Goal: Transaction & Acquisition: Download file/media

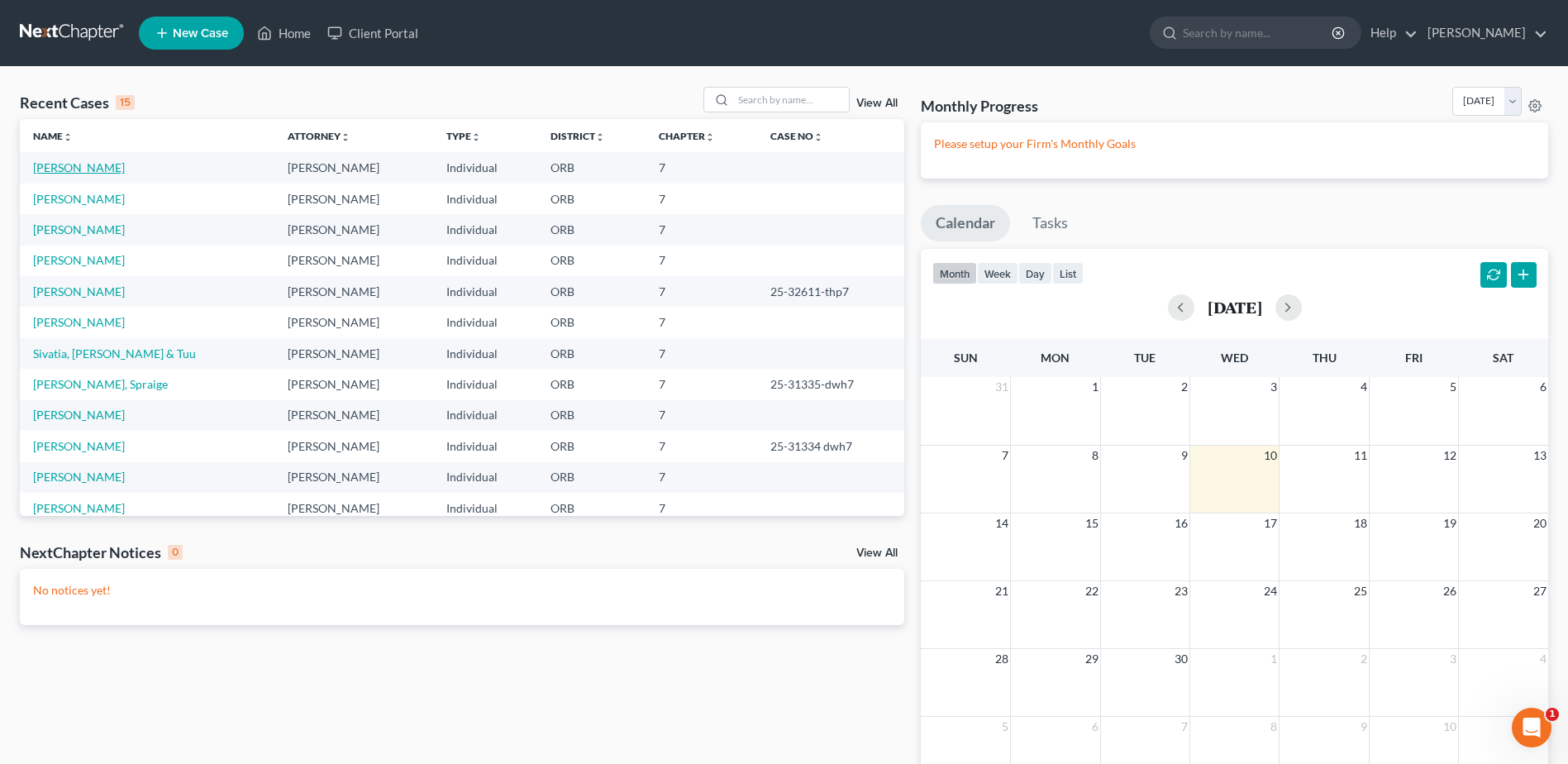
click at [35, 165] on link "[PERSON_NAME]" at bounding box center [78, 168] width 91 height 14
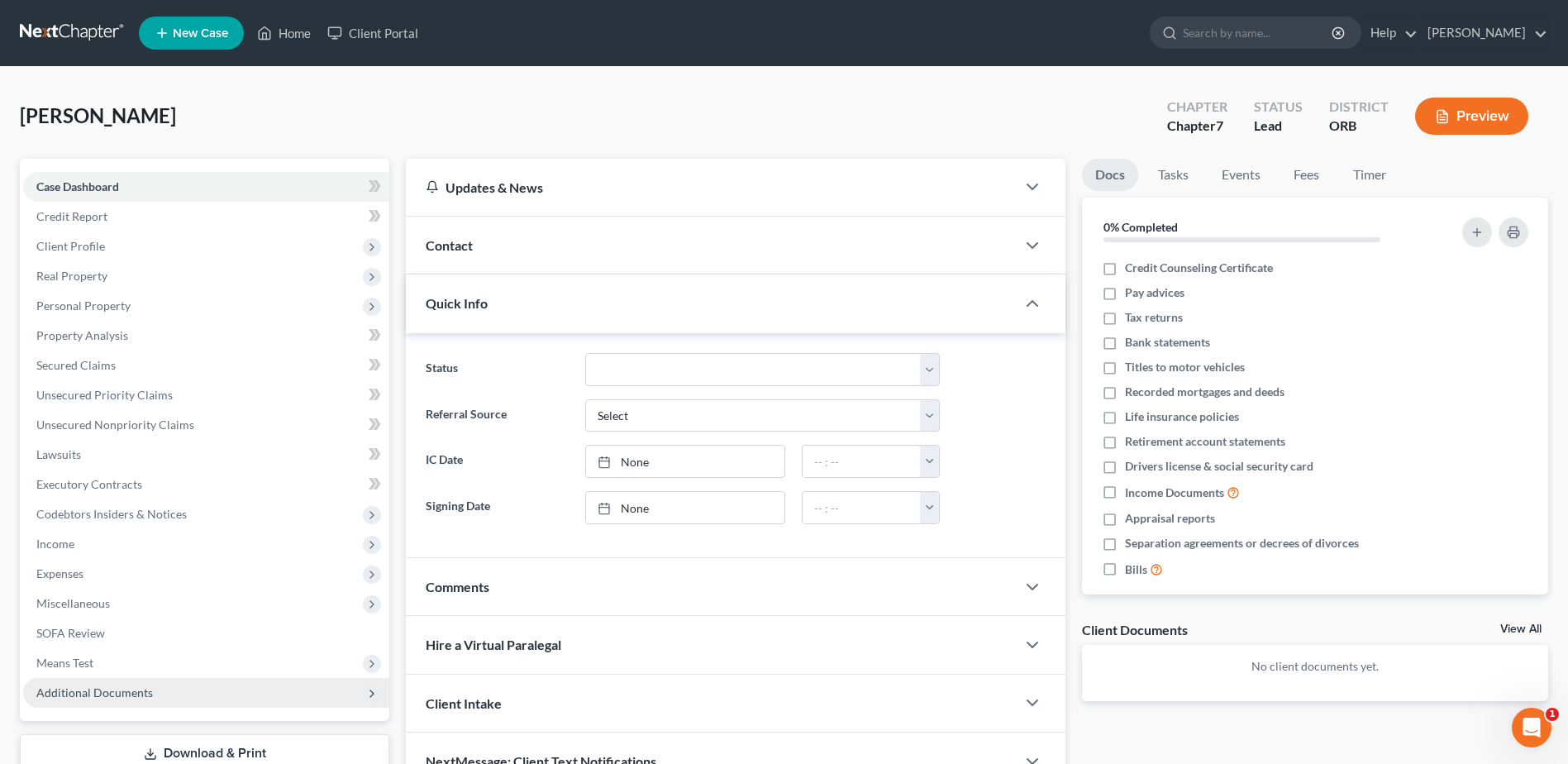
click at [161, 696] on span "Additional Documents" at bounding box center [206, 693] width 366 height 30
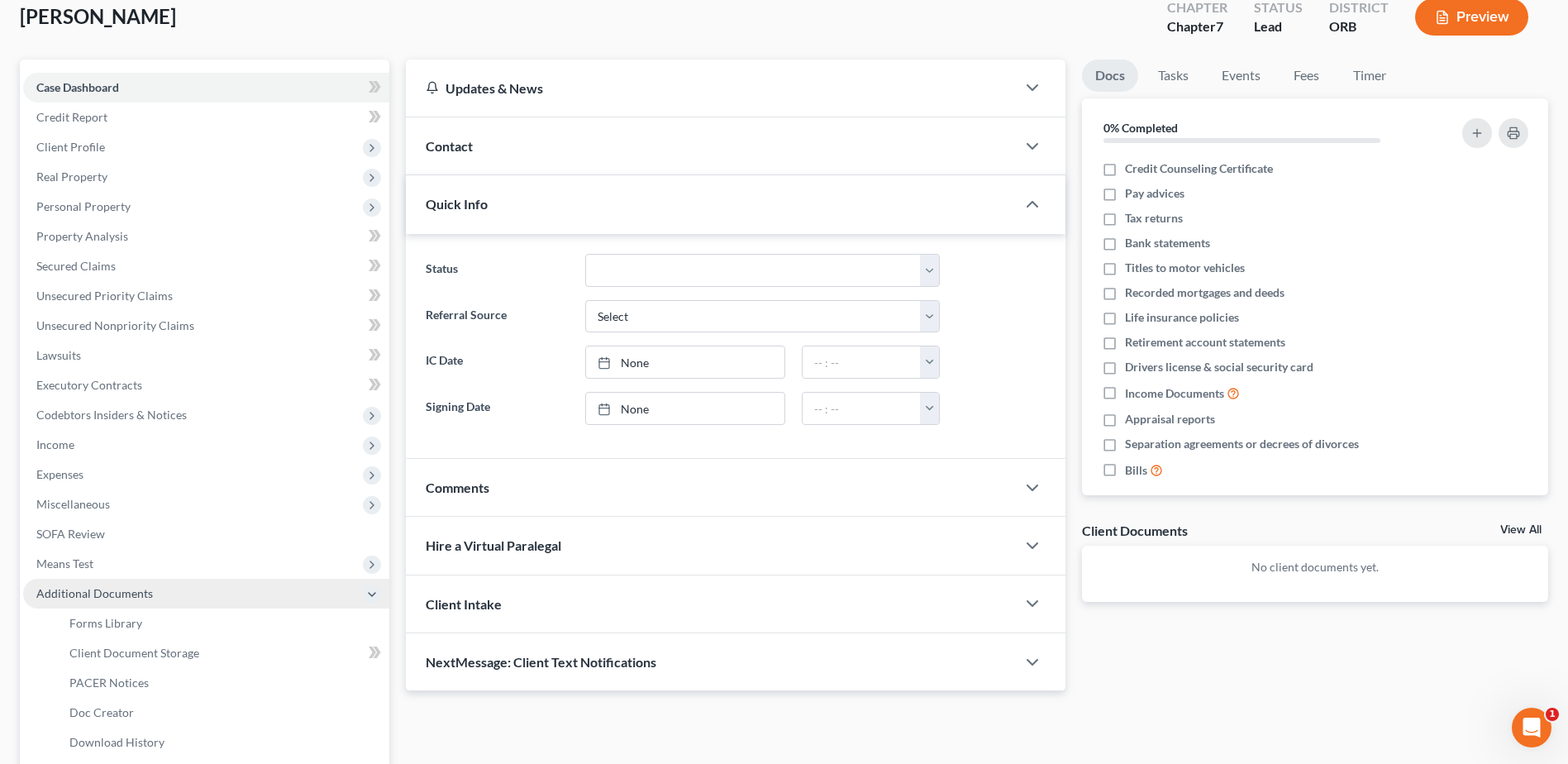
scroll to position [248, 0]
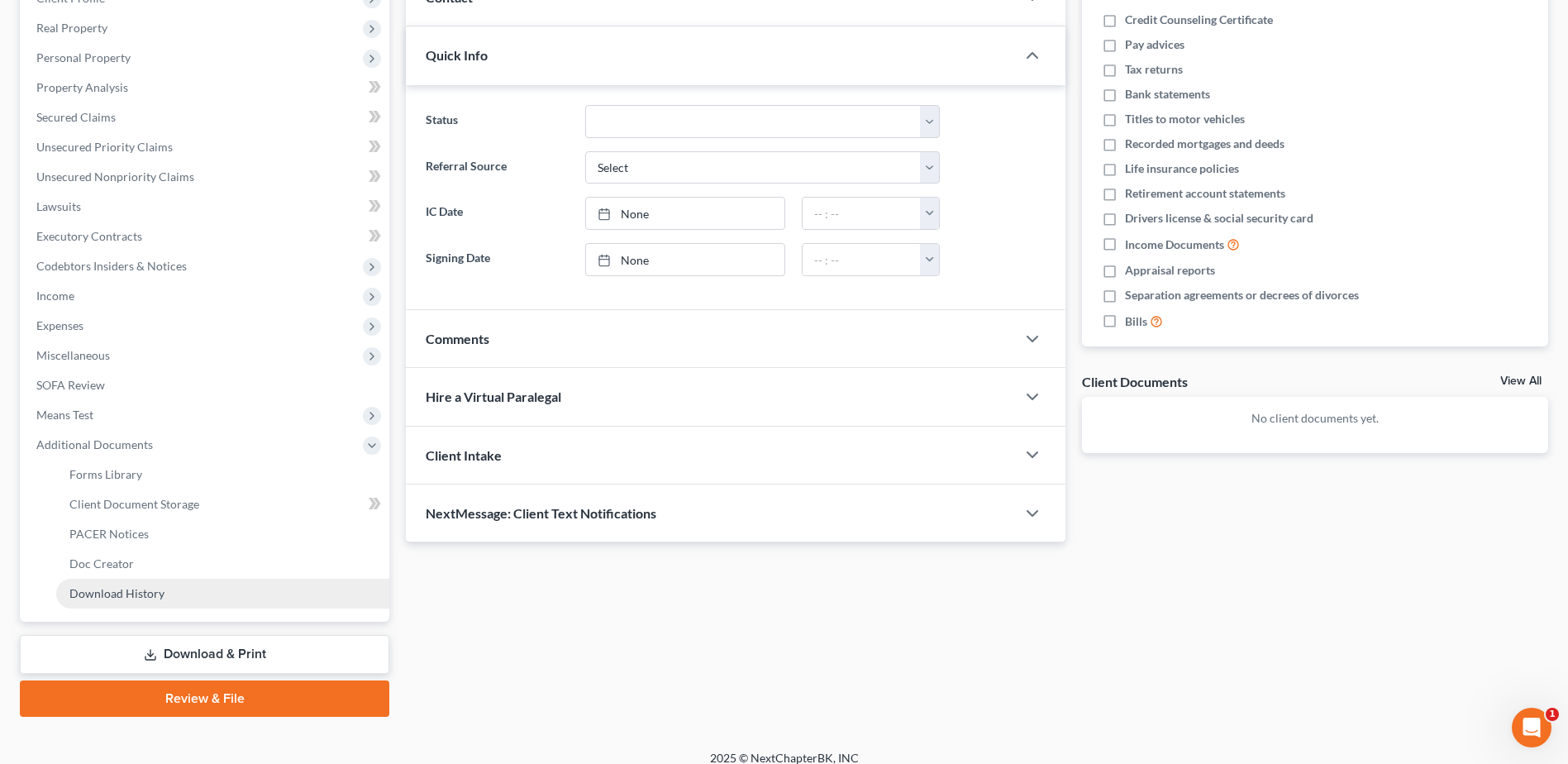
click at [171, 590] on link "Download History" at bounding box center [222, 594] width 333 height 30
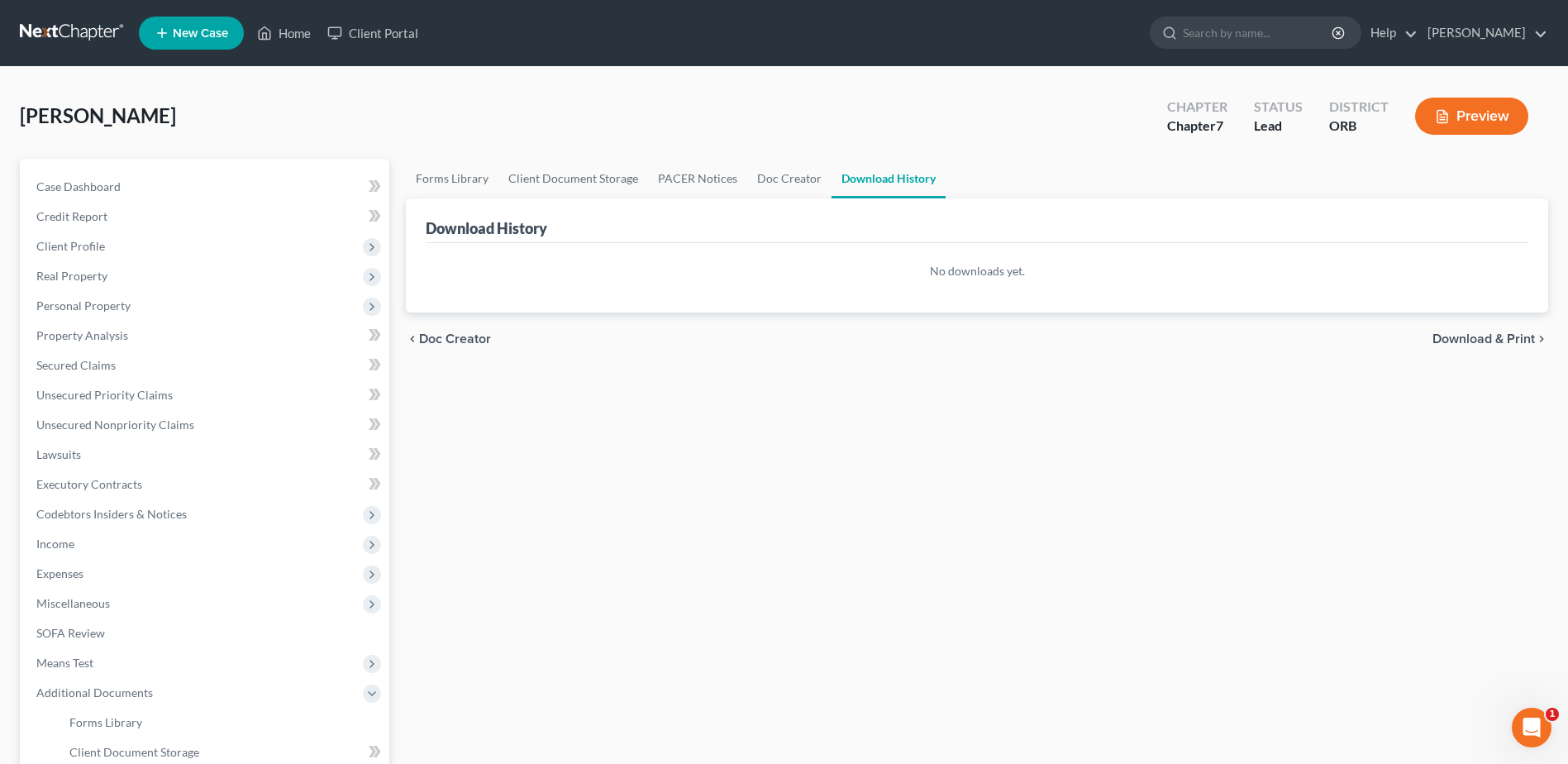
drag, startPoint x: 1105, startPoint y: 442, endPoint x: 1078, endPoint y: 424, distance: 32.4
click at [1101, 441] on div "Forms Library Client Document Storage PACER Notices Doc Creator Download Histor…" at bounding box center [977, 561] width 1159 height 806
click at [1459, 338] on span "Download & Print" at bounding box center [1483, 338] width 102 height 13
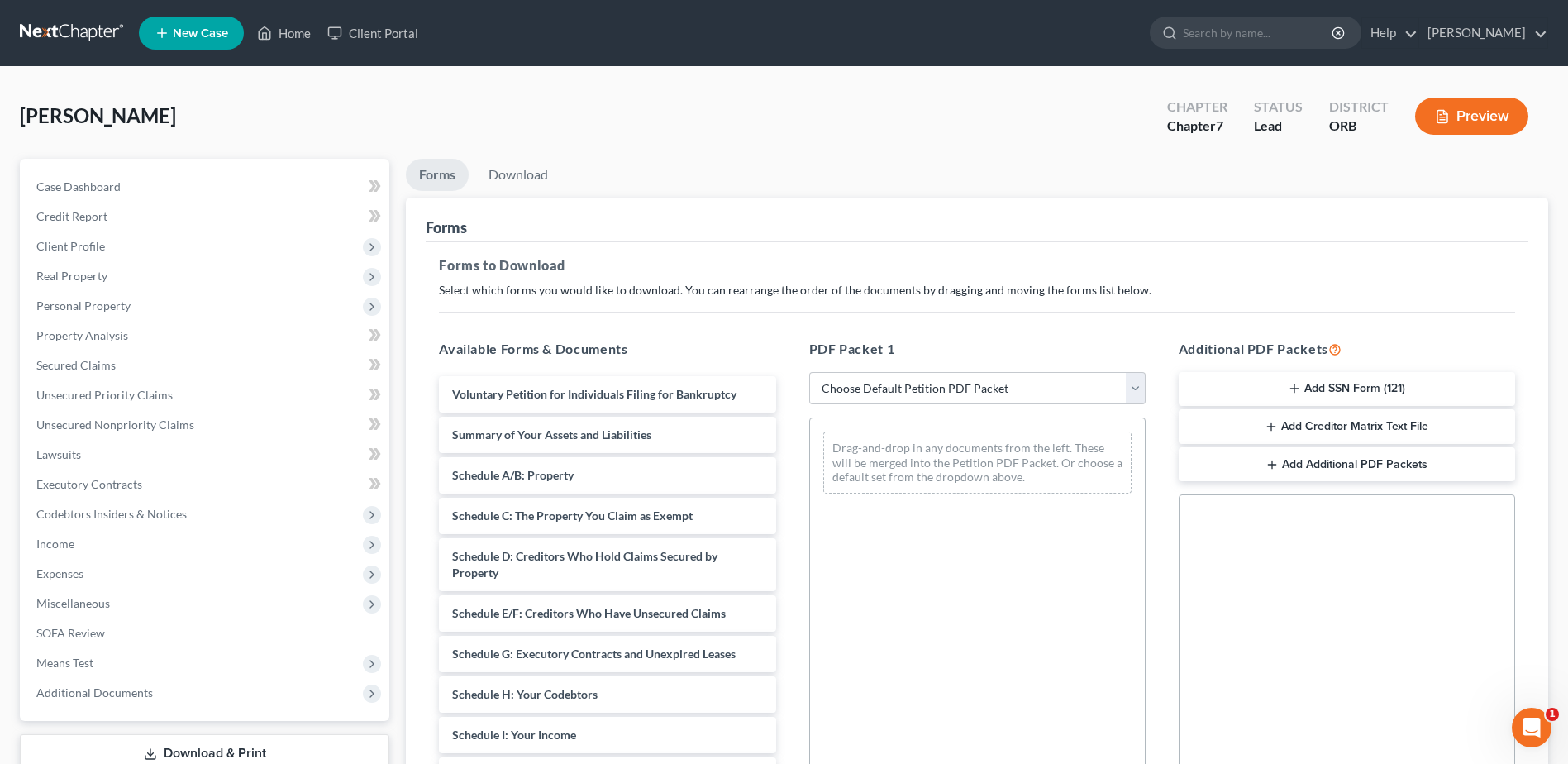
click at [913, 385] on select "Choose Default Petition PDF Packet Complete Bankruptcy Petition (all forms and …" at bounding box center [977, 388] width 337 height 33
select select "4"
click at [809, 372] on select "Choose Default Petition PDF Packet Complete Bankruptcy Petition (all forms and …" at bounding box center [977, 388] width 337 height 33
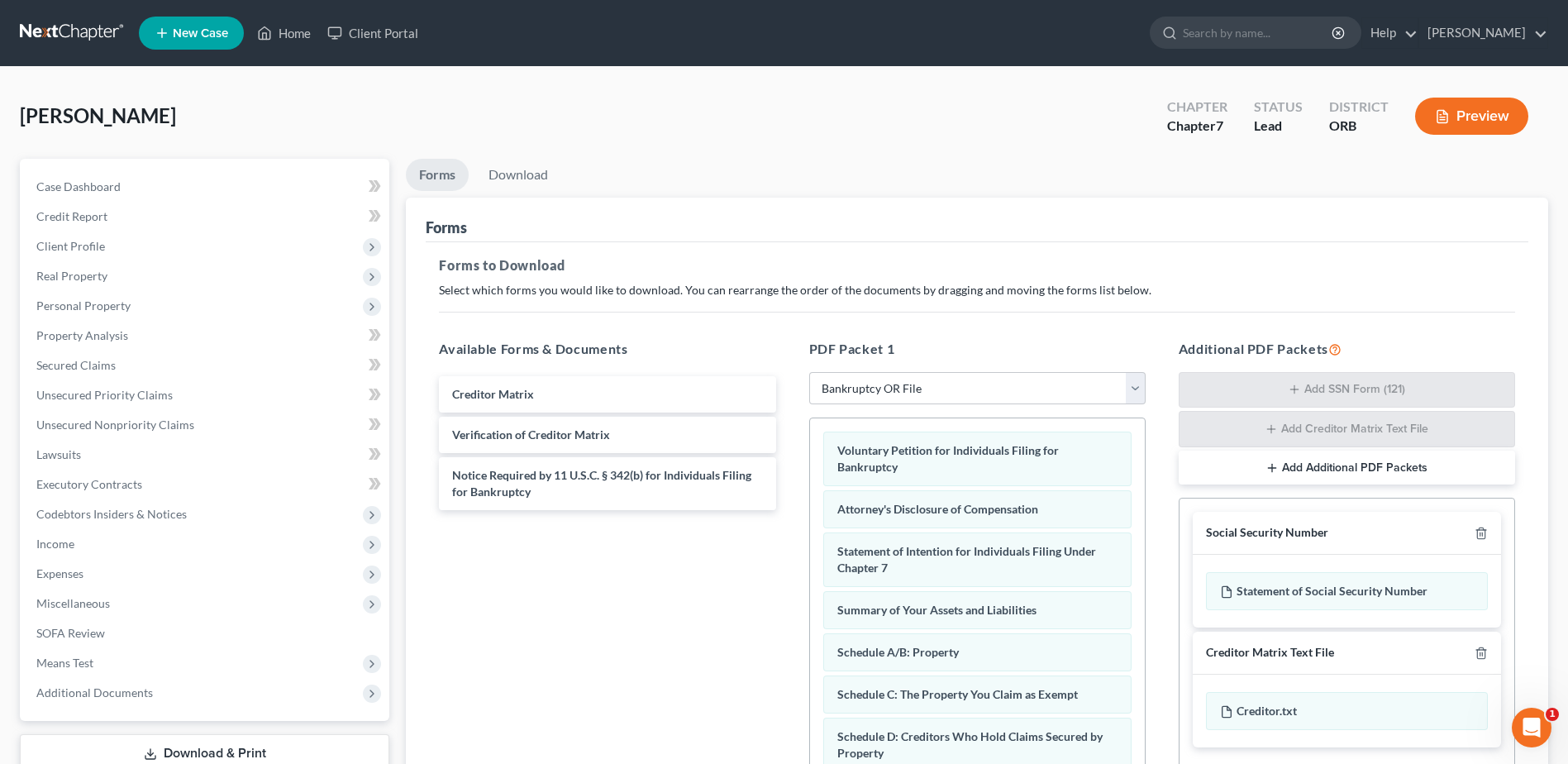
click at [1022, 347] on h5 "PDF Packet 1" at bounding box center [977, 349] width 337 height 20
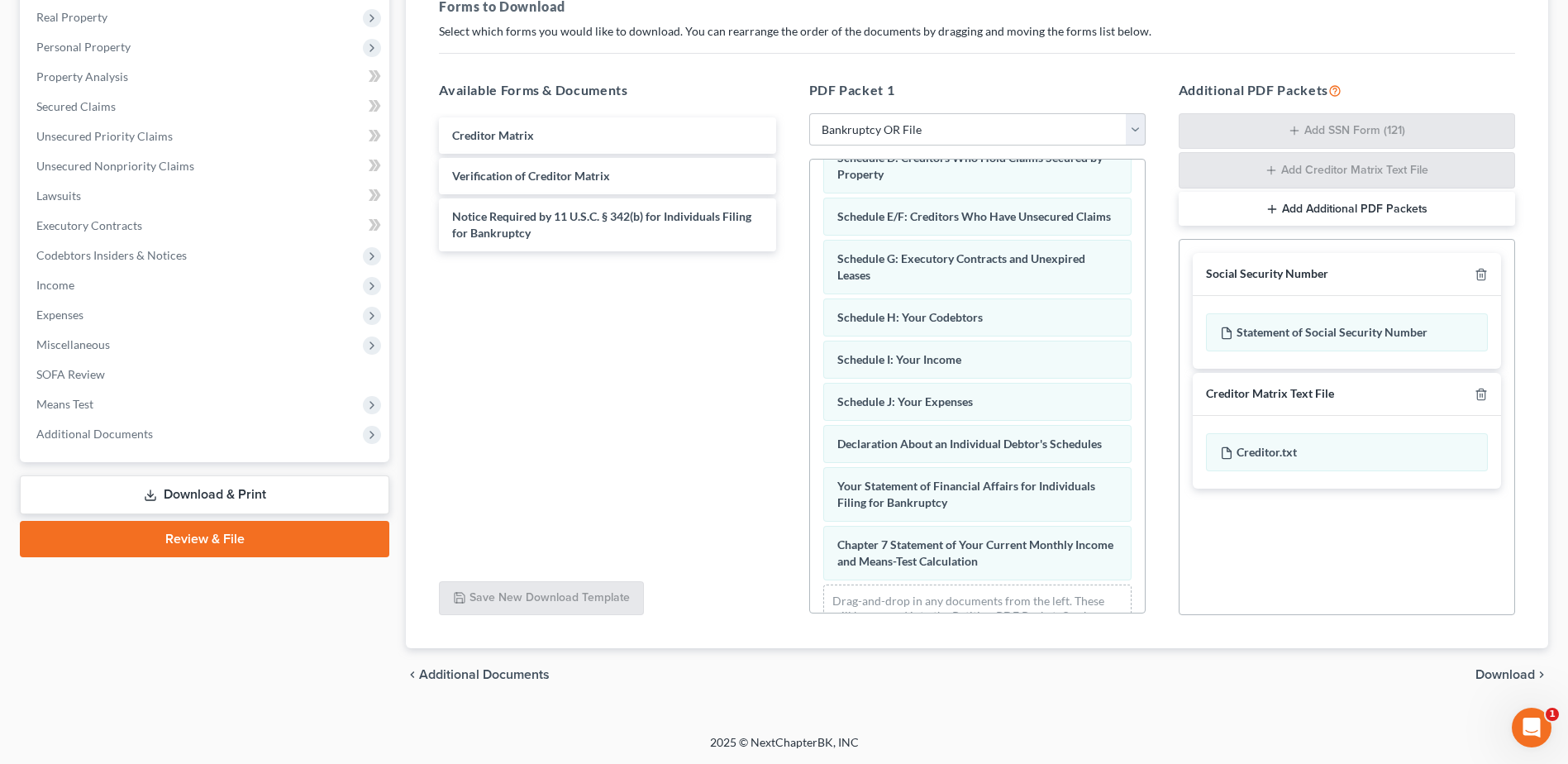
scroll to position [330, 0]
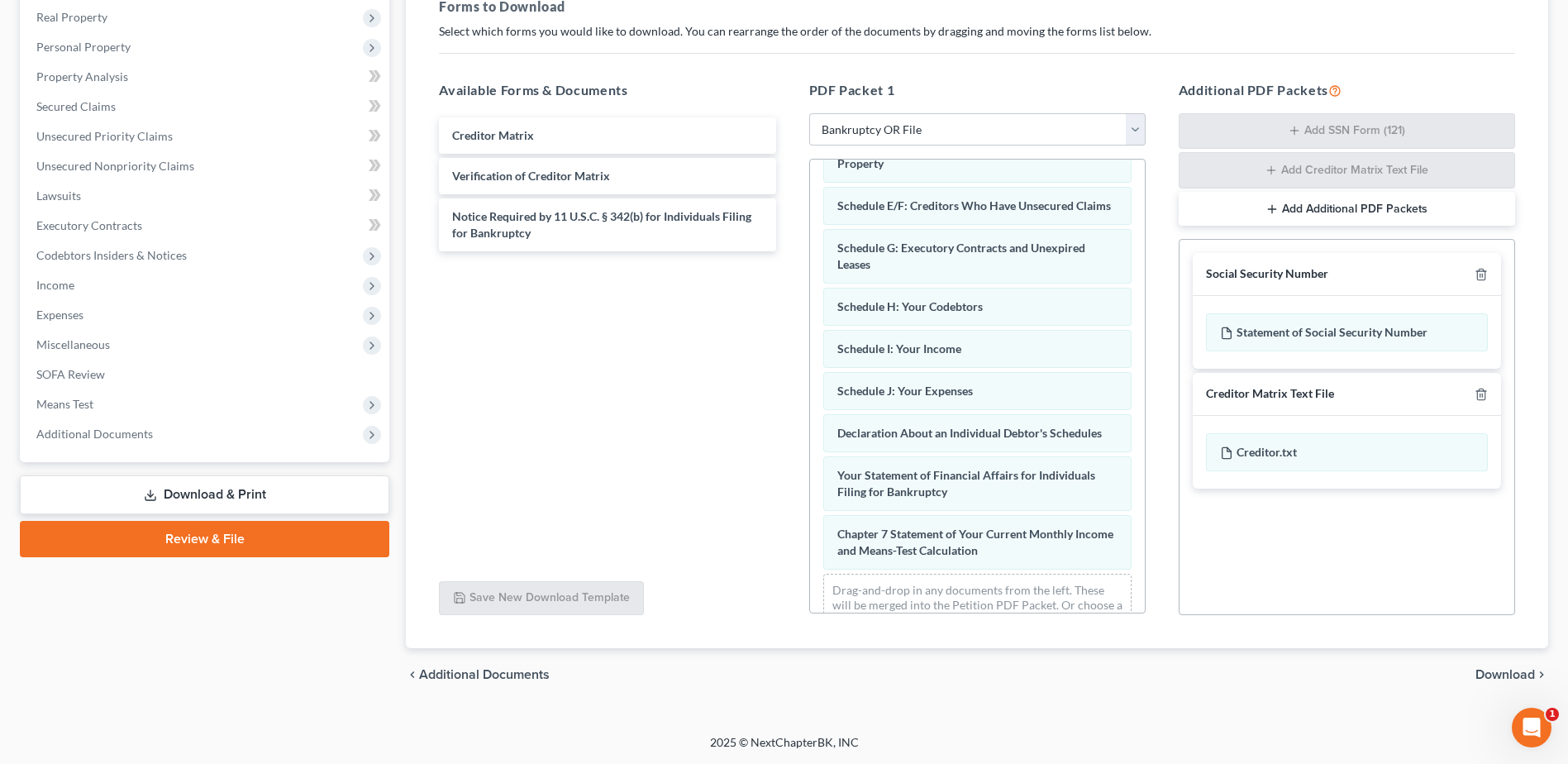
click at [1517, 674] on span "Download" at bounding box center [1504, 674] width 59 height 13
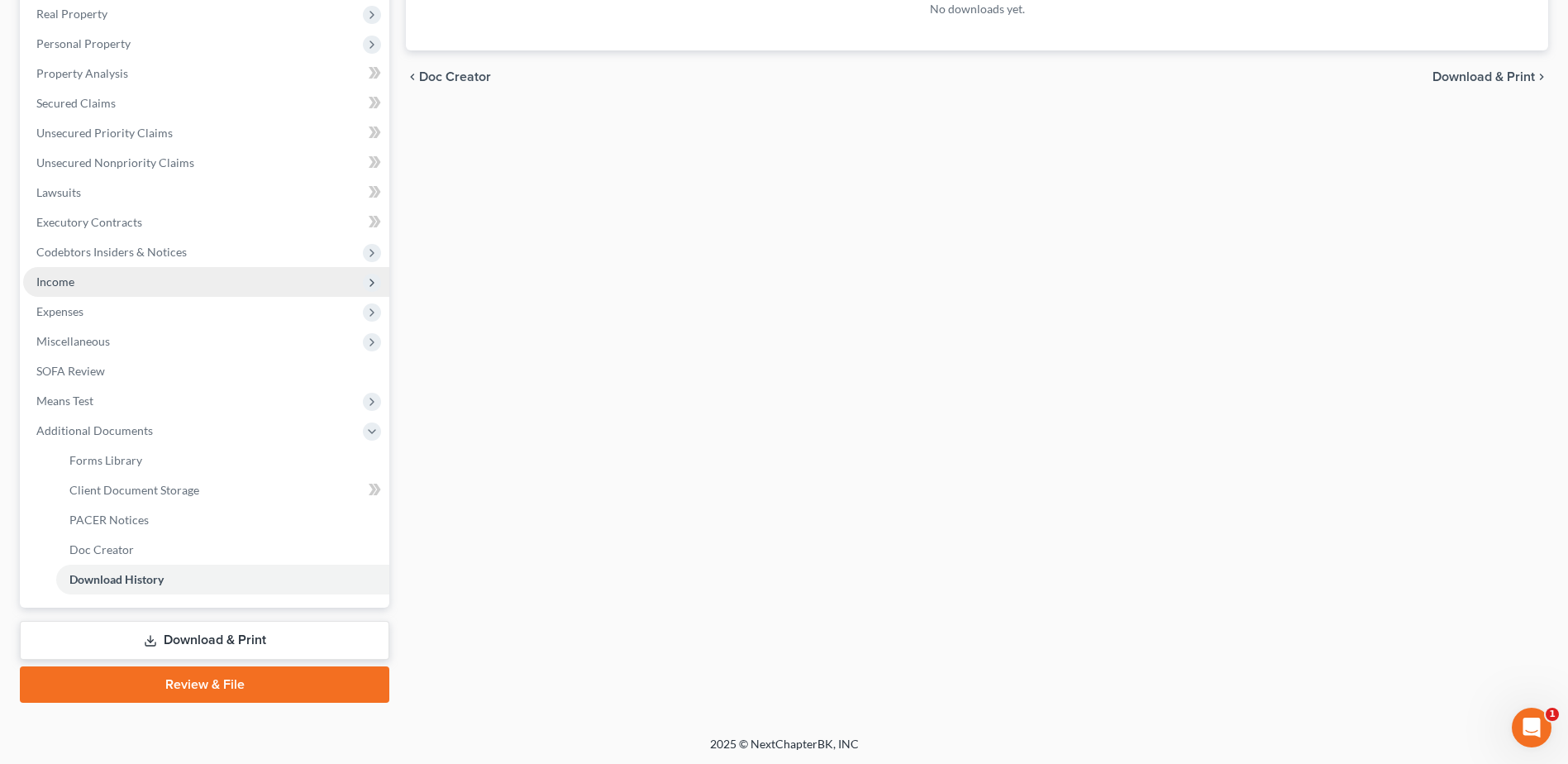
scroll to position [264, 0]
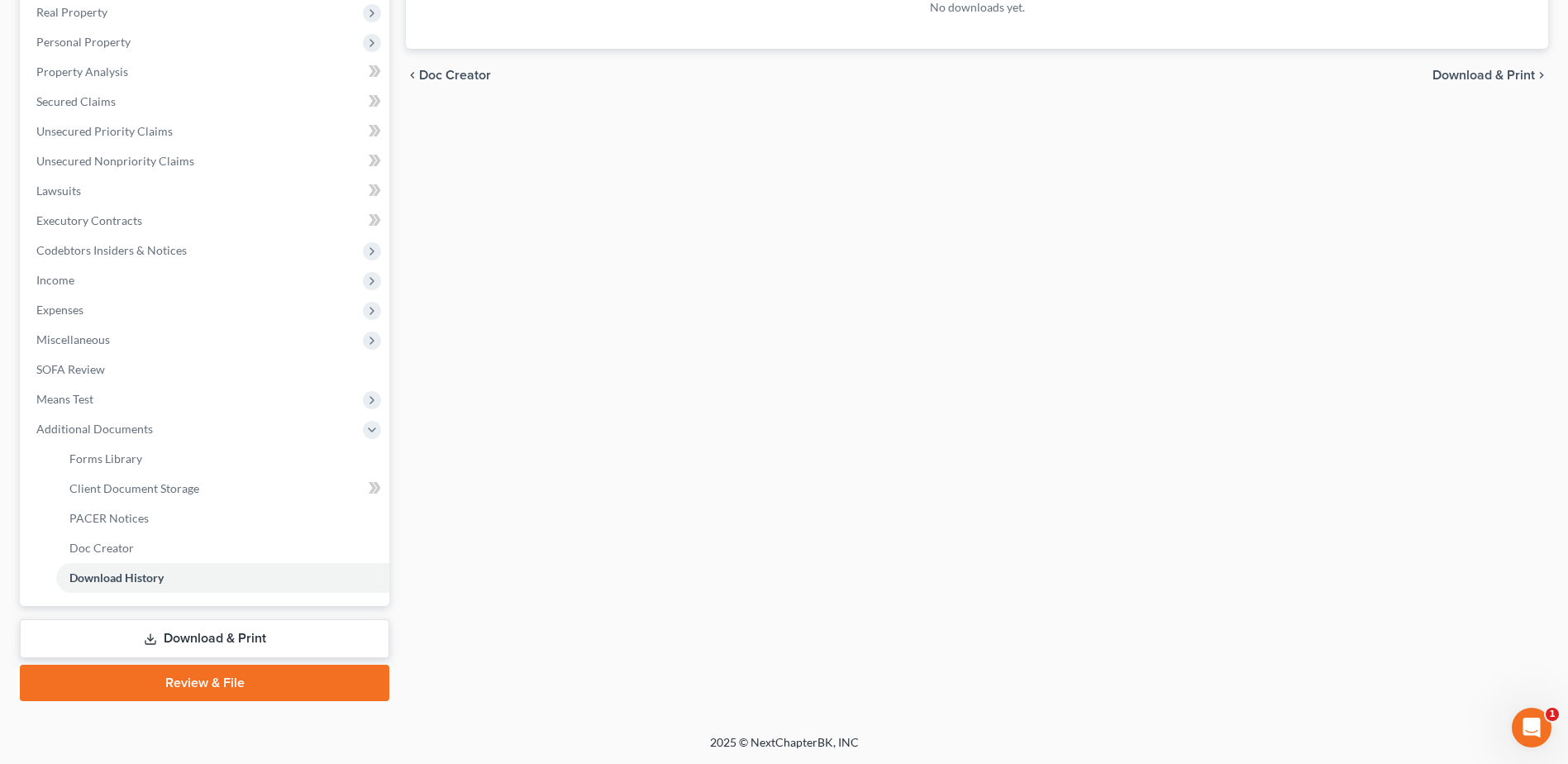
click at [240, 633] on link "Download & Print" at bounding box center [204, 639] width 369 height 39
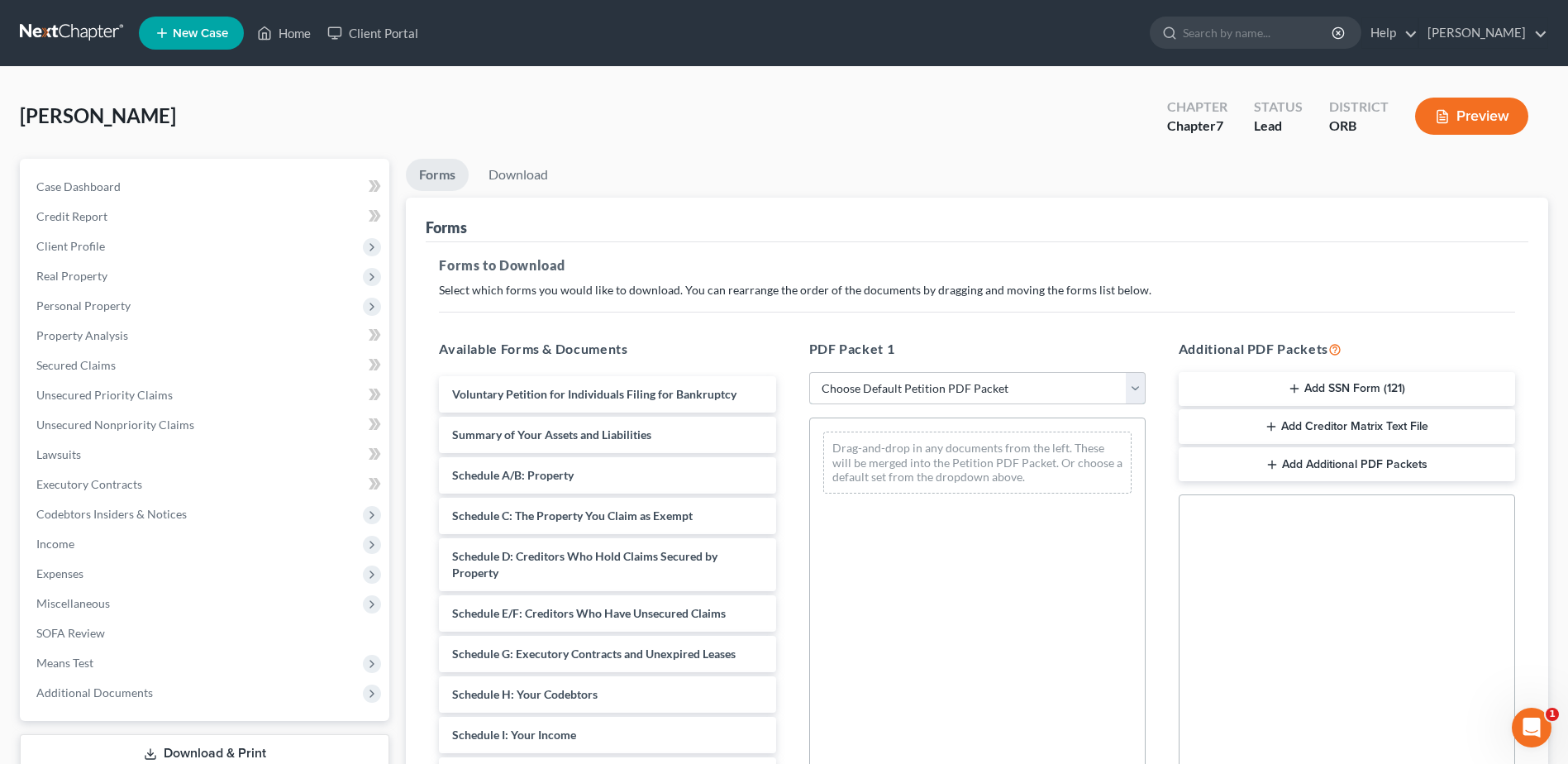
click at [1038, 381] on select "Choose Default Petition PDF Packet Complete Bankruptcy Petition (all forms and …" at bounding box center [977, 388] width 337 height 33
select select "4"
click at [809, 372] on select "Choose Default Petition PDF Packet Complete Bankruptcy Petition (all forms and …" at bounding box center [977, 388] width 337 height 33
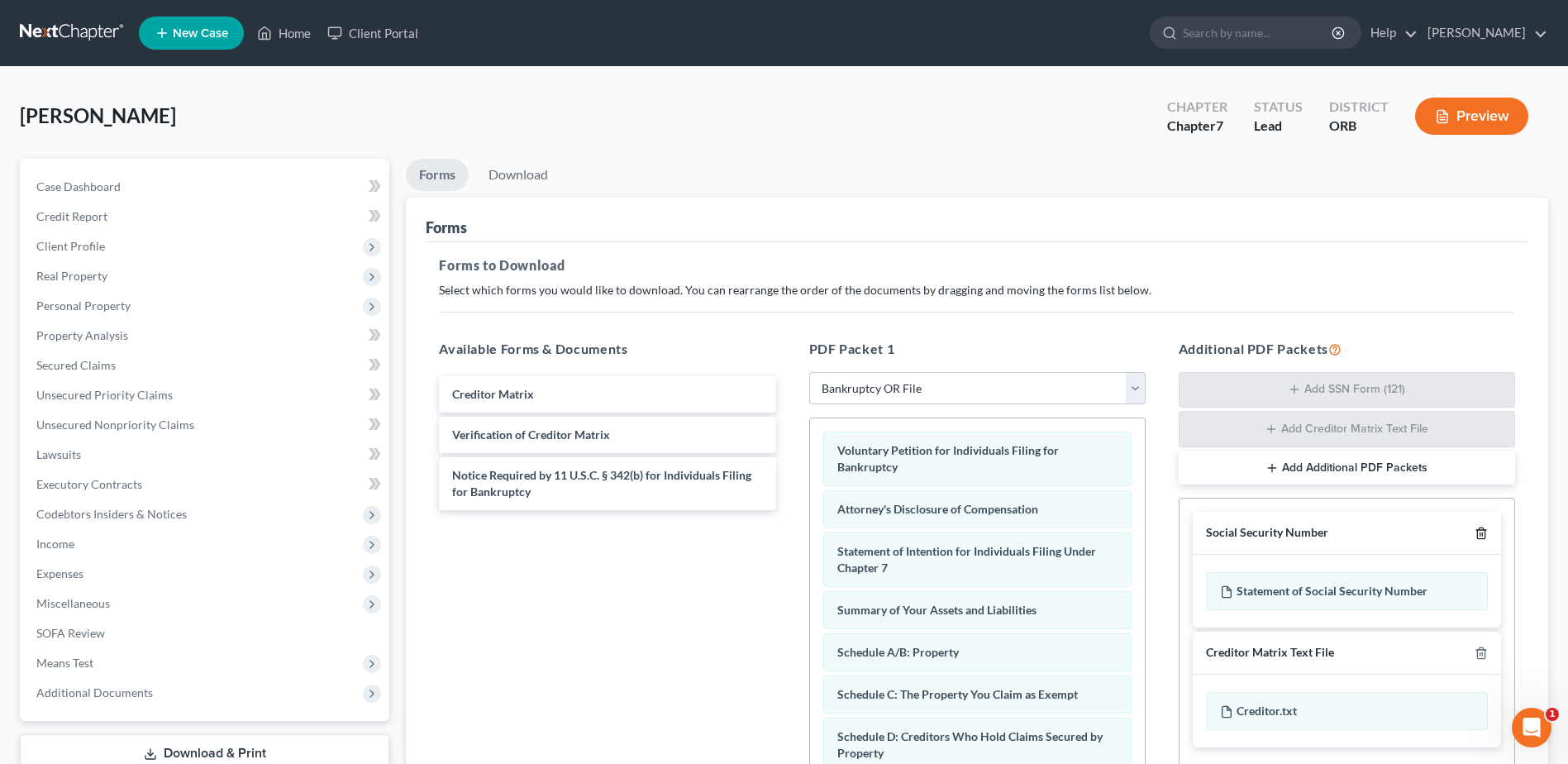
click at [1482, 530] on polyline "button" at bounding box center [1480, 530] width 10 height 0
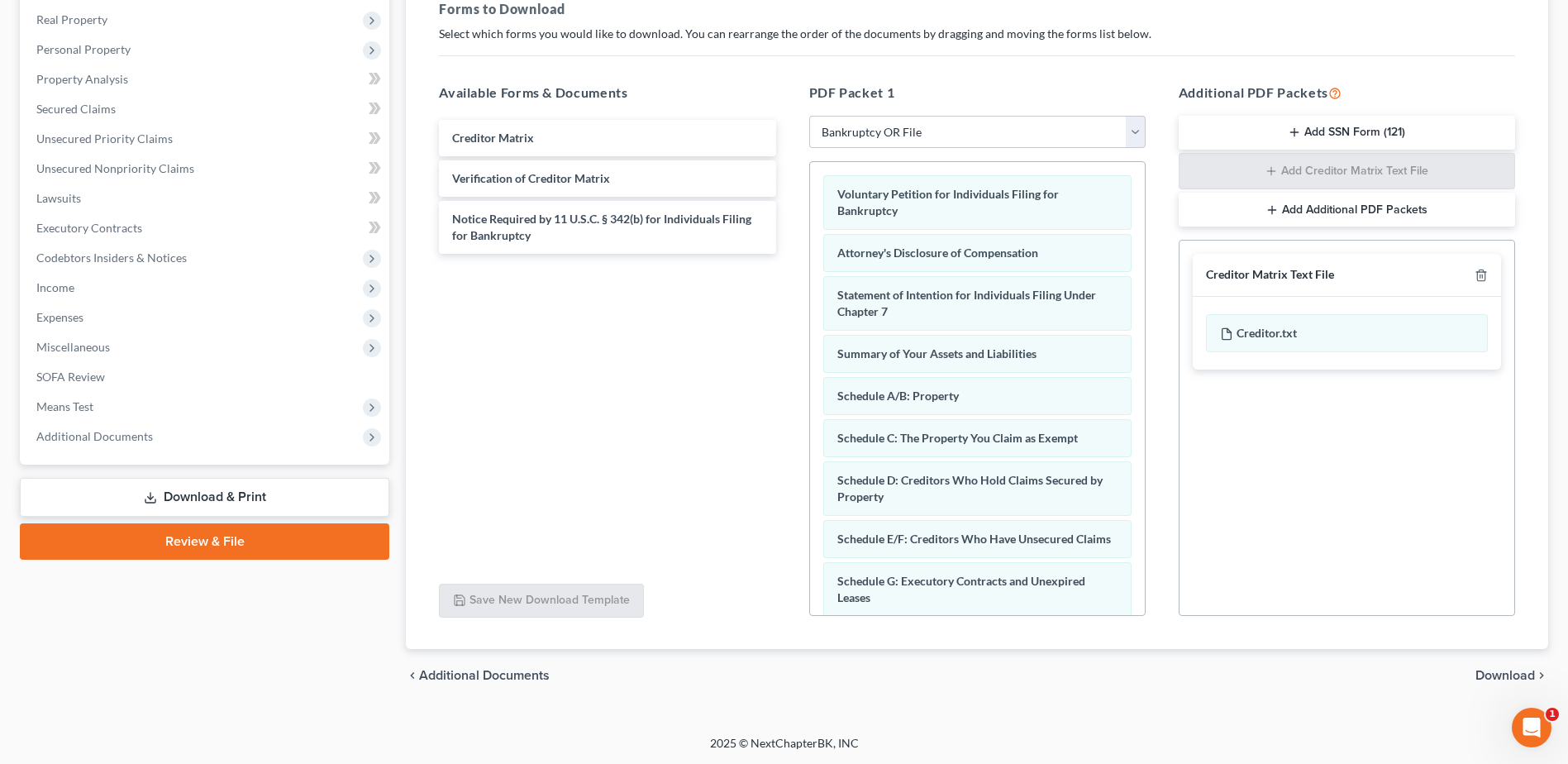
scroll to position [257, 0]
click at [1501, 680] on span "Download" at bounding box center [1504, 674] width 59 height 13
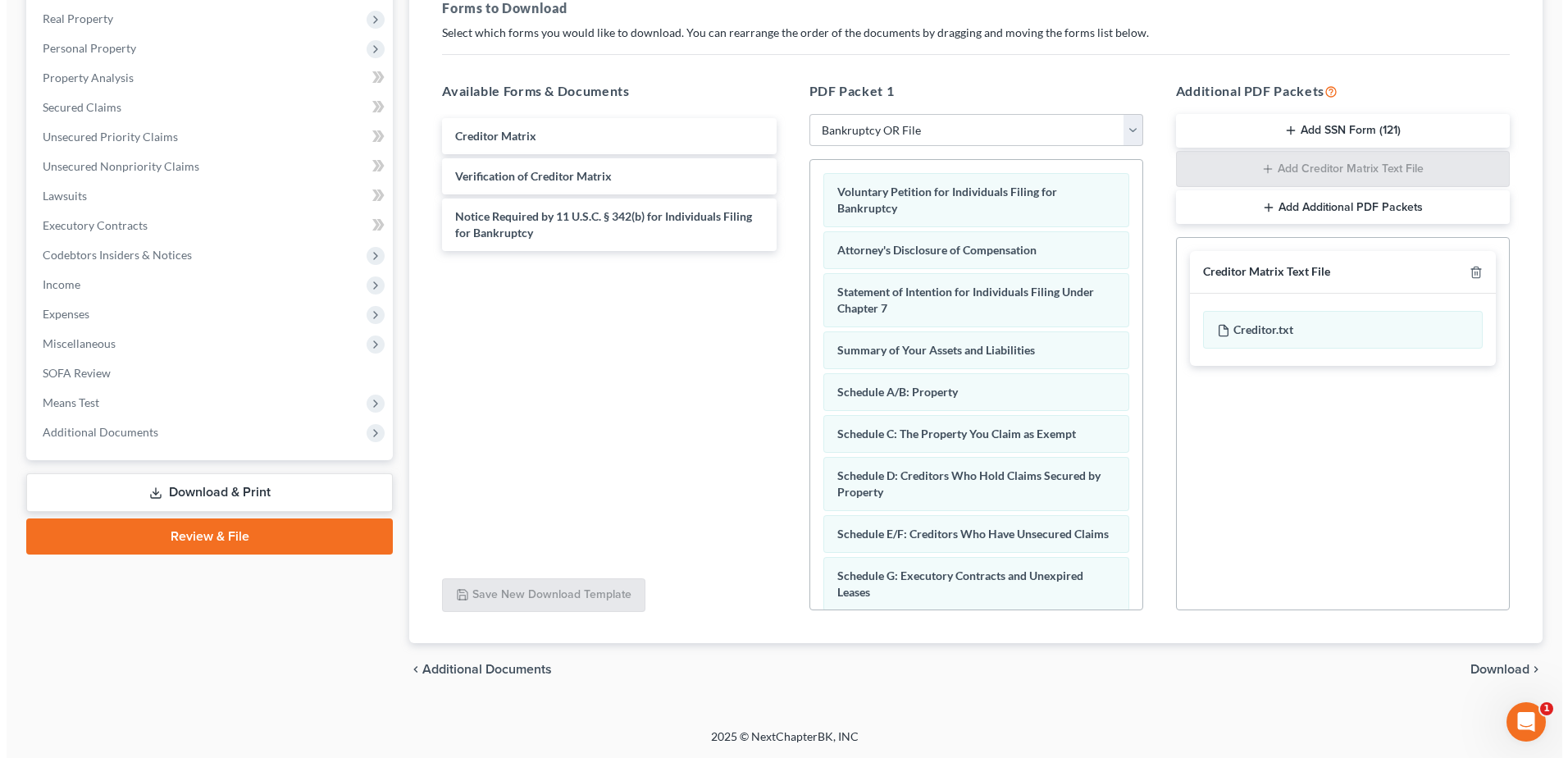
scroll to position [114, 0]
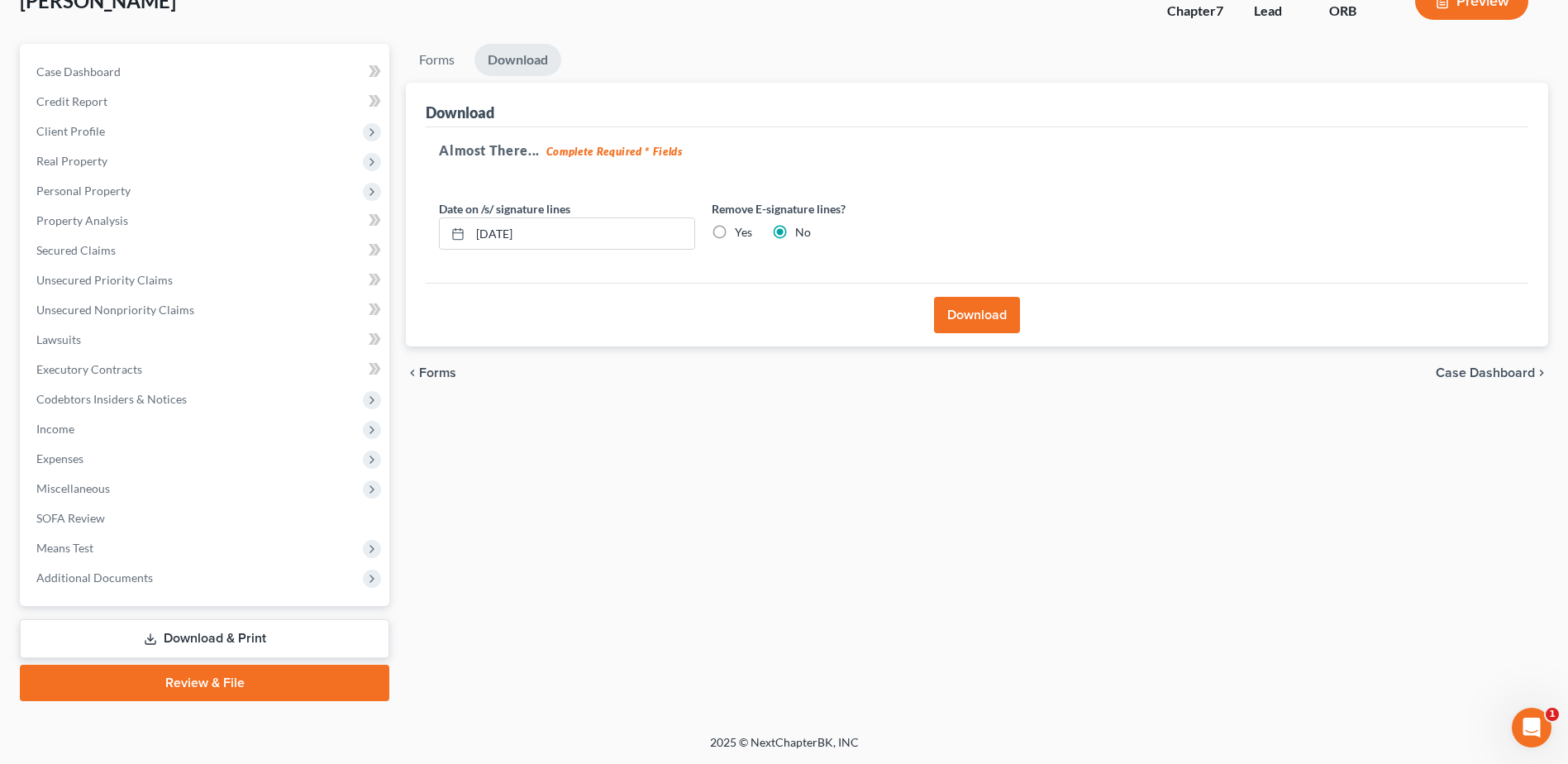
click at [972, 316] on button "Download" at bounding box center [977, 314] width 86 height 36
